Goal: Task Accomplishment & Management: Manage account settings

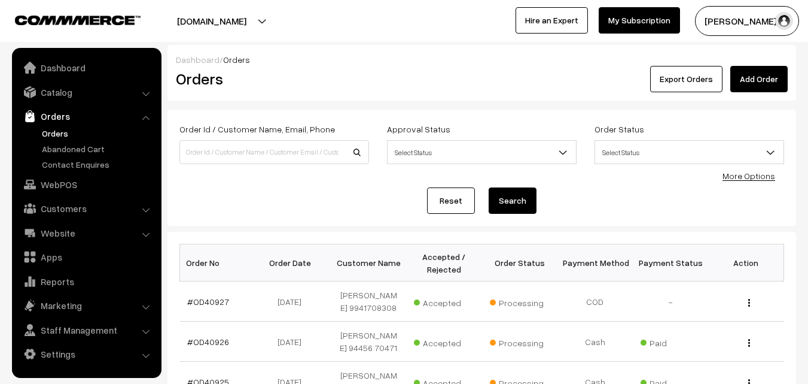
click at [61, 133] on link "Orders" at bounding box center [98, 133] width 118 height 13
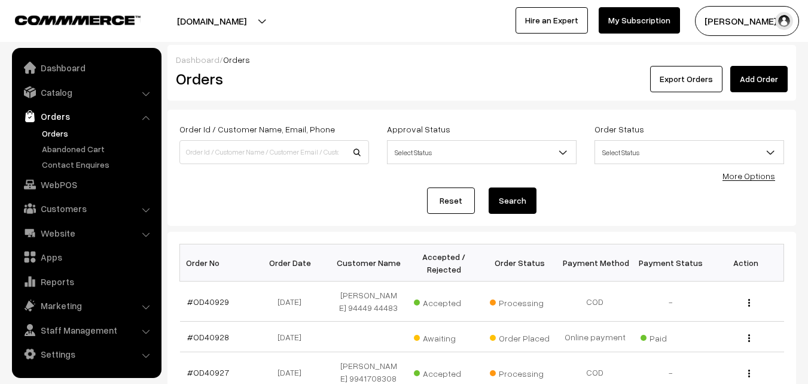
click at [216, 299] on link "#OD40929" at bounding box center [208, 301] width 42 height 10
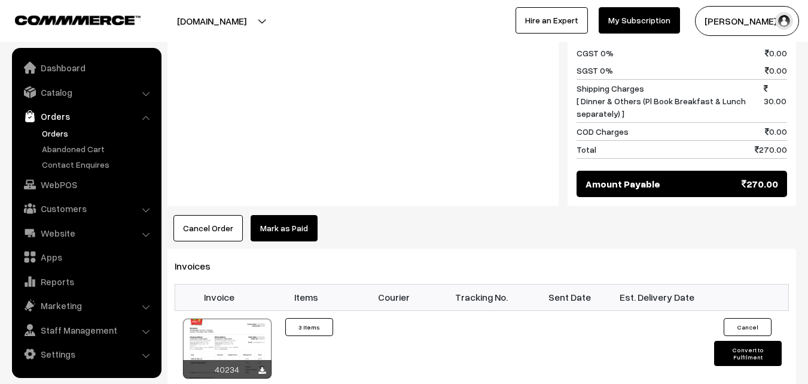
scroll to position [718, 0]
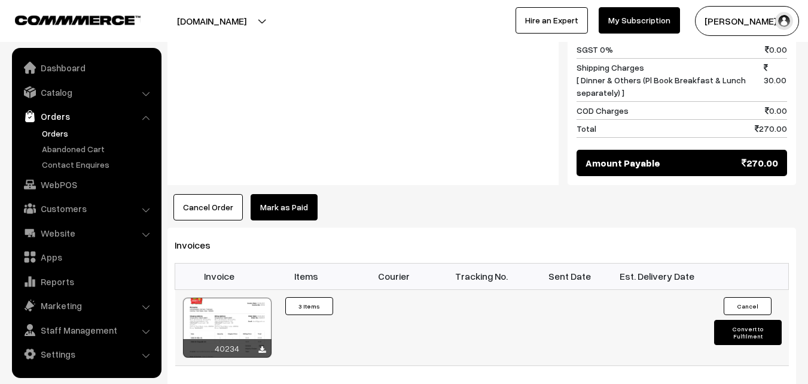
click at [229, 297] on div at bounding box center [227, 327] width 89 height 60
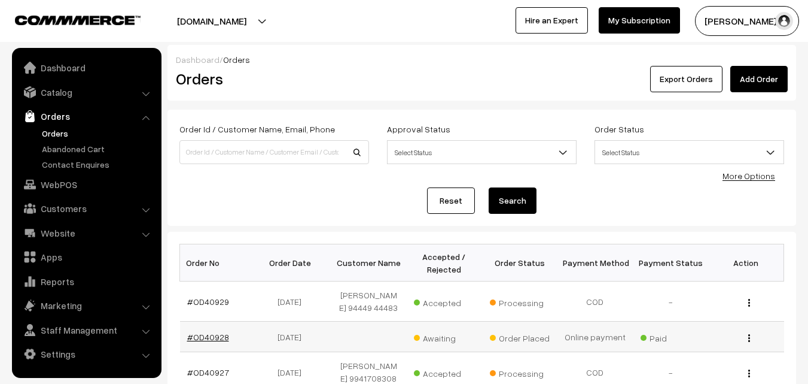
click at [217, 339] on link "#OD40928" at bounding box center [208, 336] width 42 height 10
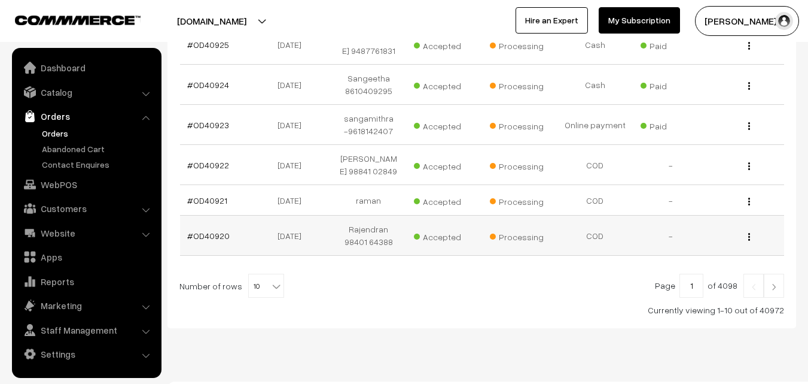
scroll to position [401, 0]
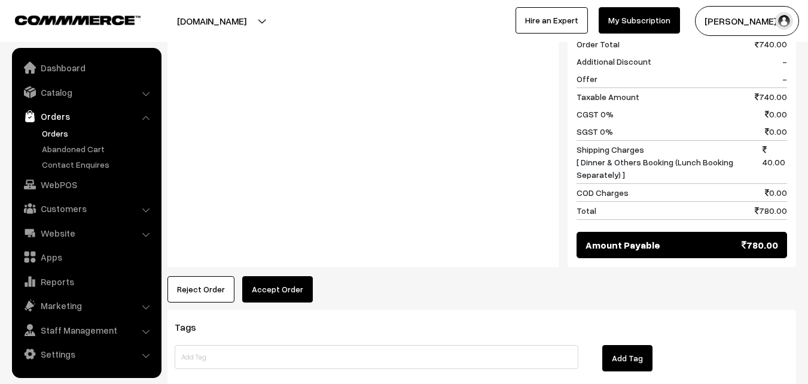
click at [263, 276] on button "Accept Order" at bounding box center [277, 289] width 71 height 26
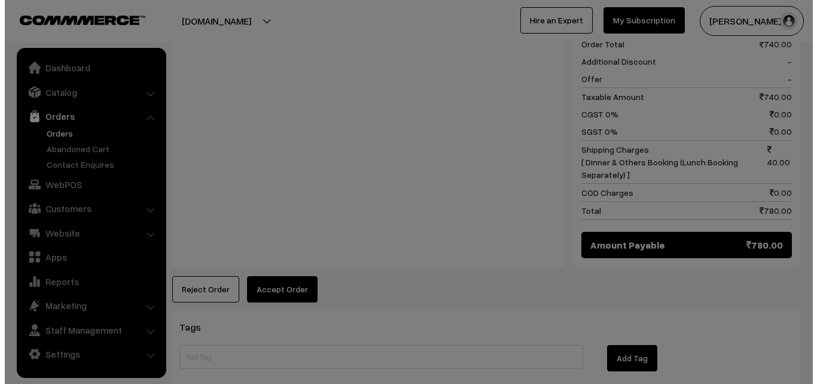
scroll to position [812, 0]
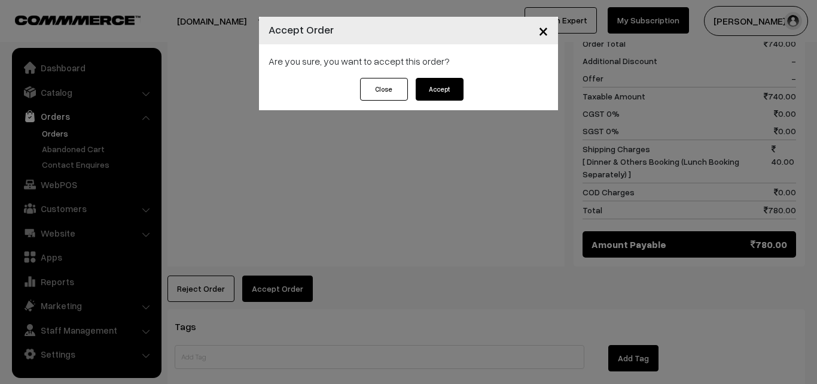
click at [440, 90] on button "Accept" at bounding box center [440, 89] width 48 height 23
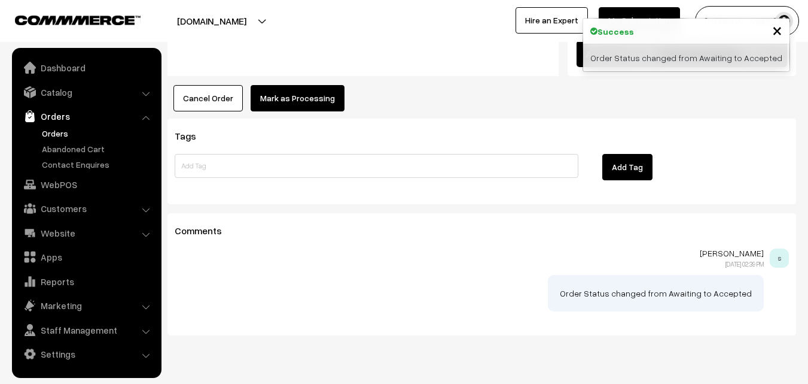
click at [297, 85] on button "Mark as Processing" at bounding box center [298, 98] width 94 height 26
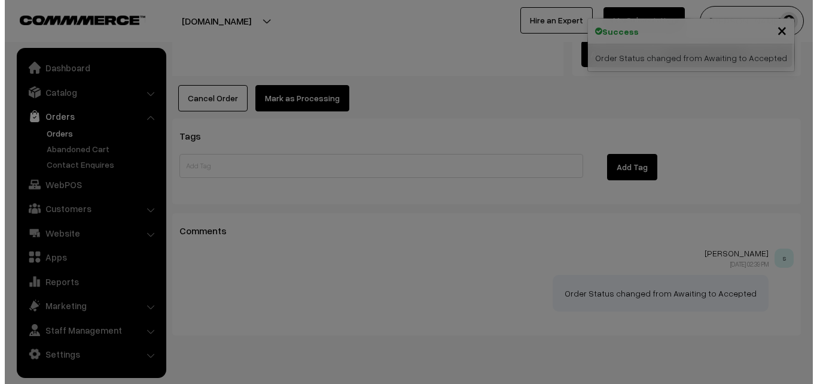
scroll to position [1003, 0]
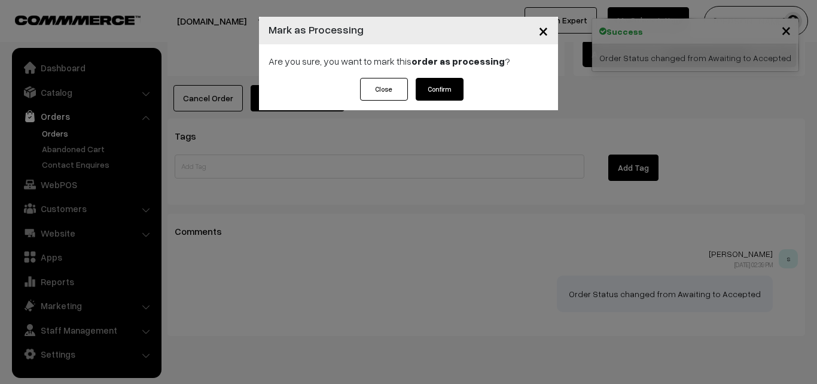
click at [434, 86] on button "Confirm" at bounding box center [440, 89] width 48 height 23
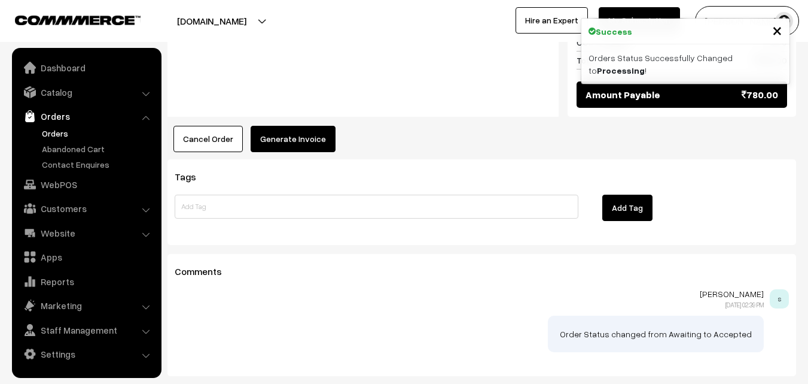
click at [303, 126] on button "Generate Invoice" at bounding box center [293, 139] width 85 height 26
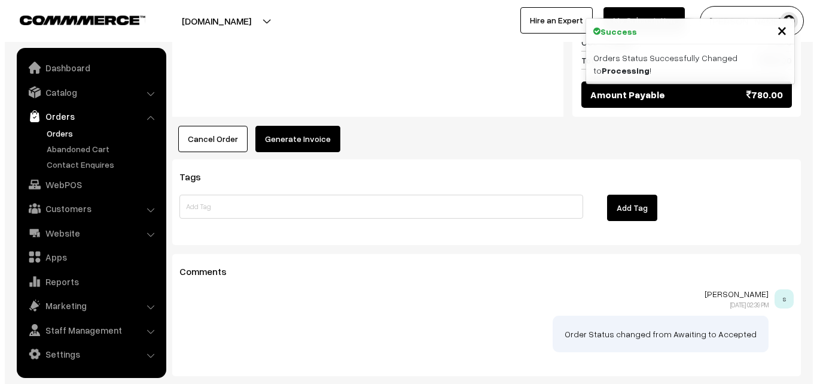
scroll to position [962, 0]
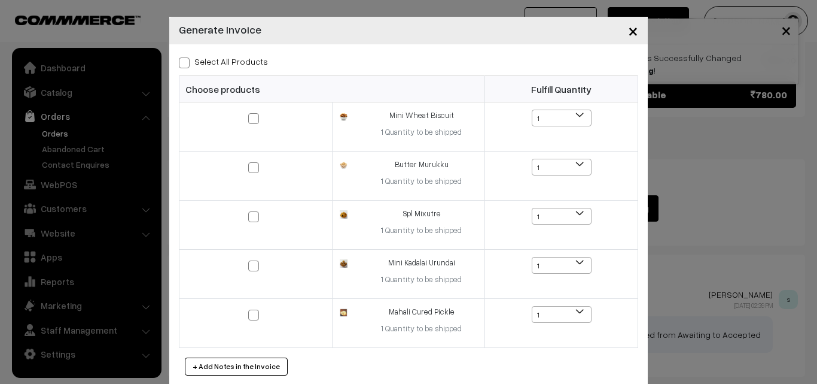
click at [228, 65] on label "Select All Products" at bounding box center [223, 61] width 89 height 13
click at [187, 65] on input "Select All Products" at bounding box center [183, 61] width 8 height 8
checkbox input "true"
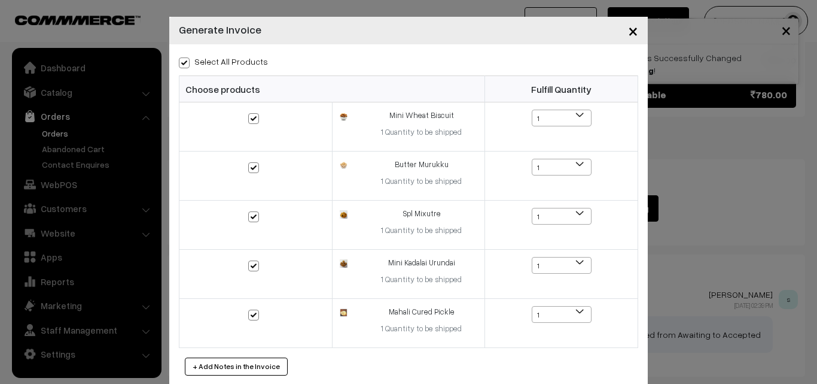
checkbox input "true"
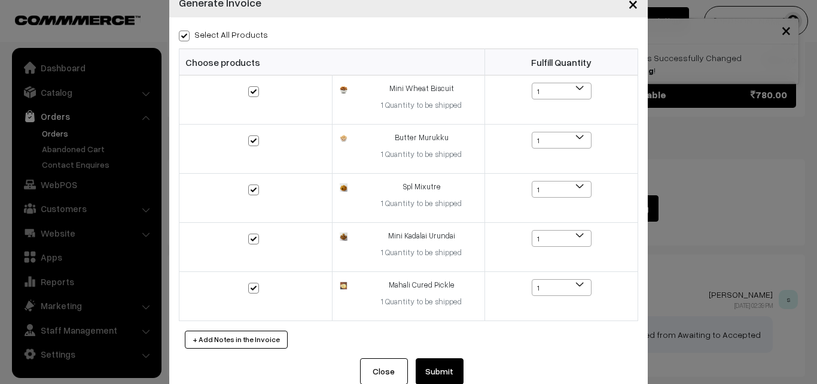
scroll to position [54, 0]
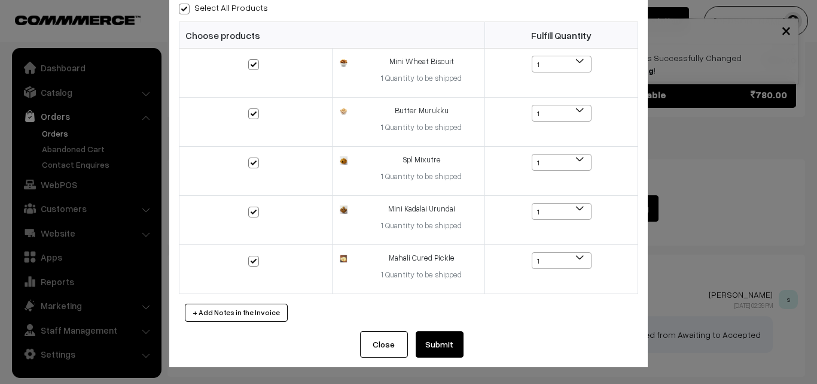
click at [426, 337] on button "Submit" at bounding box center [440, 344] width 48 height 26
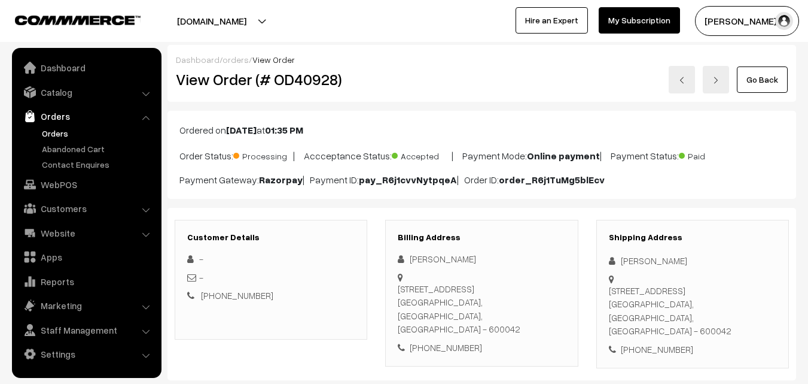
scroll to position [957, 0]
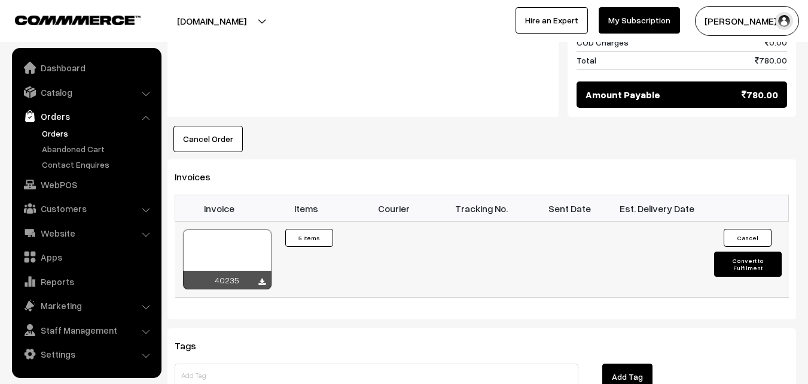
click at [260, 229] on div at bounding box center [227, 259] width 89 height 60
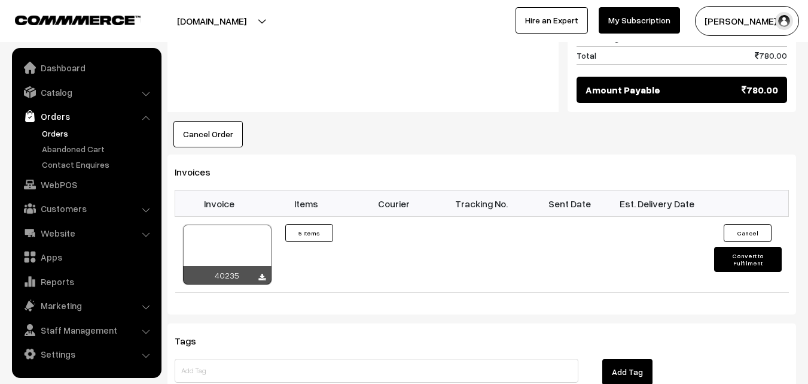
click at [48, 136] on link "Orders" at bounding box center [98, 133] width 118 height 13
